Goal: Information Seeking & Learning: Learn about a topic

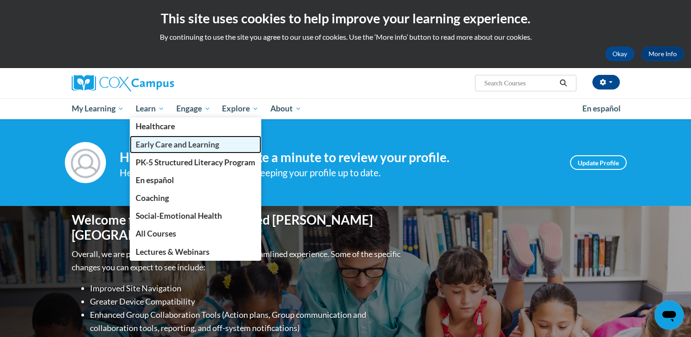
click at [152, 145] on span "Early Care and Learning" at bounding box center [178, 145] width 84 height 10
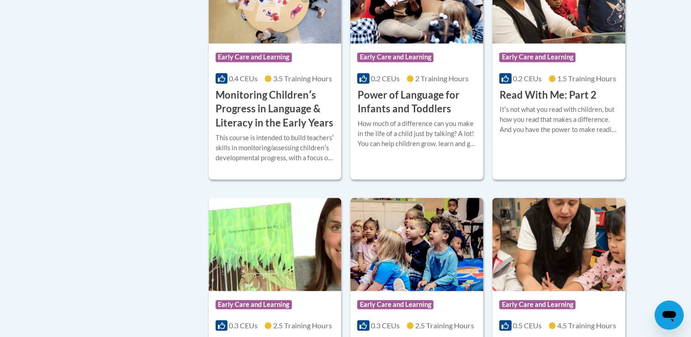
scroll to position [919, 0]
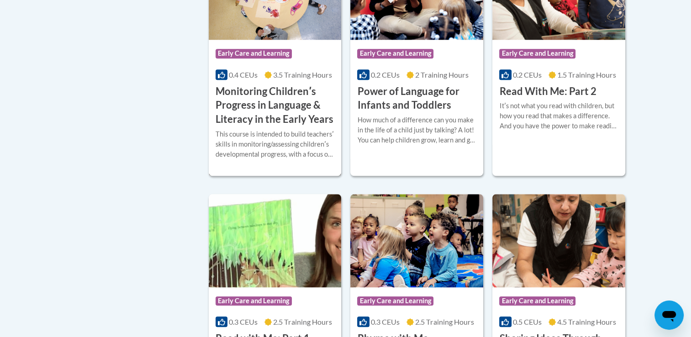
click at [290, 61] on div "Course Category: Early Care and Learning" at bounding box center [274, 54] width 119 height 21
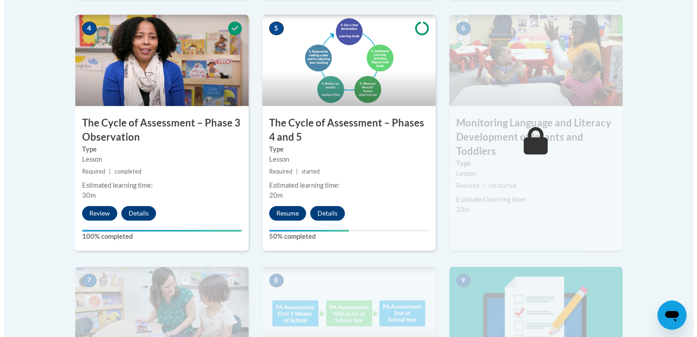
scroll to position [584, 0]
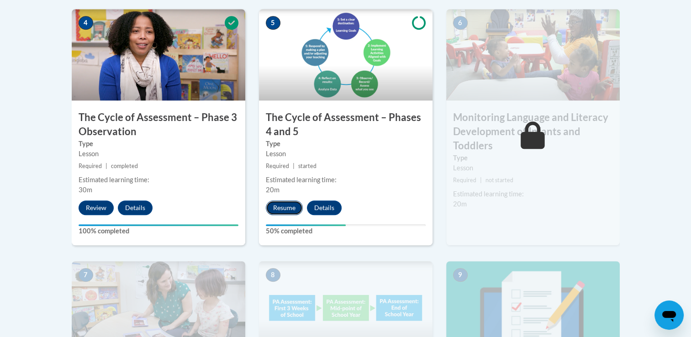
click at [279, 205] on button "Resume" at bounding box center [284, 207] width 37 height 15
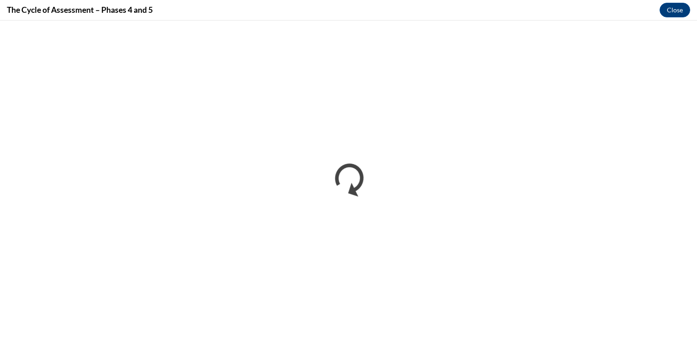
scroll to position [0, 0]
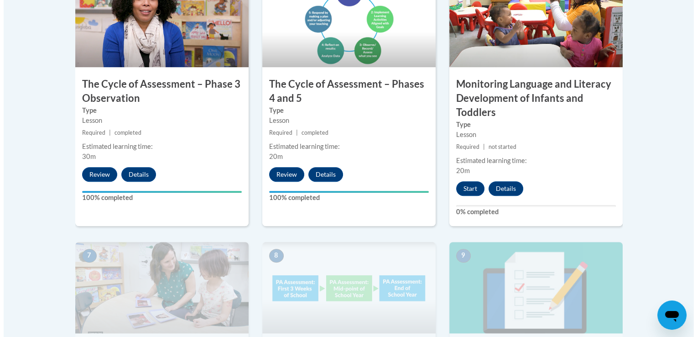
scroll to position [621, 0]
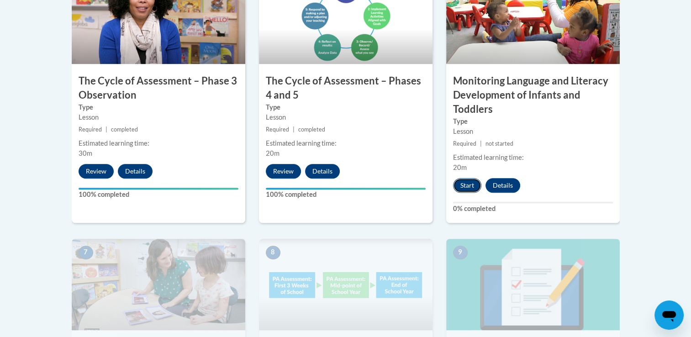
click at [463, 183] on button "Start" at bounding box center [467, 185] width 28 height 15
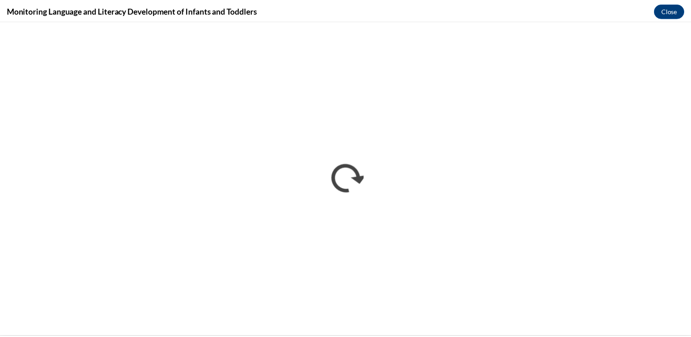
scroll to position [0, 0]
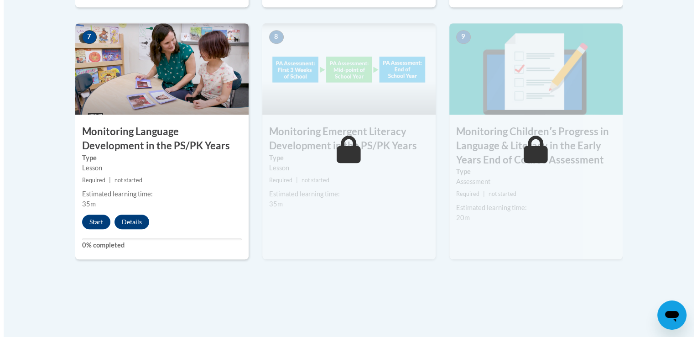
scroll to position [840, 0]
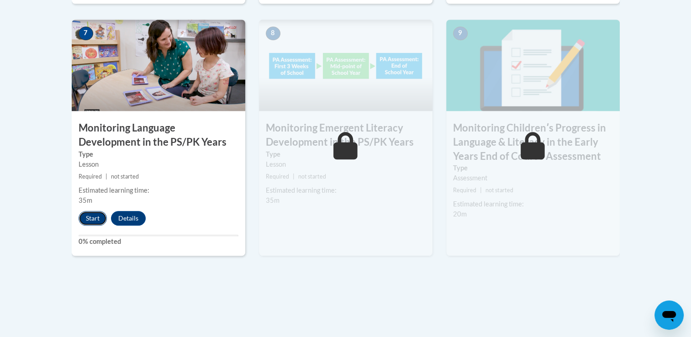
click at [96, 219] on button "Start" at bounding box center [93, 218] width 28 height 15
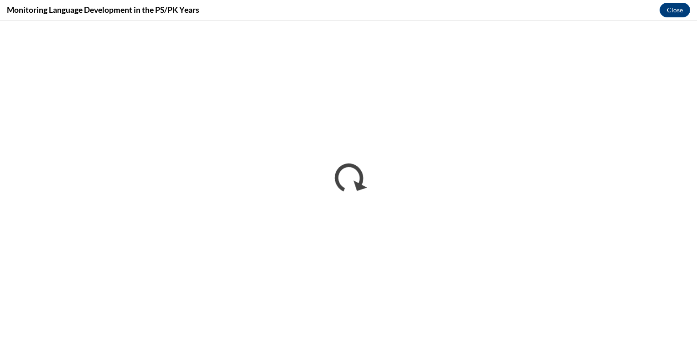
scroll to position [0, 0]
